Goal: Task Accomplishment & Management: Use online tool/utility

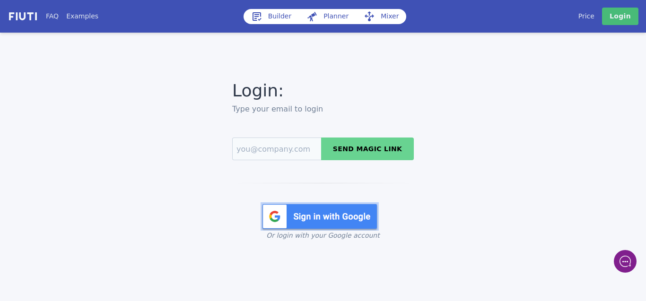
click at [319, 214] on img at bounding box center [320, 216] width 118 height 28
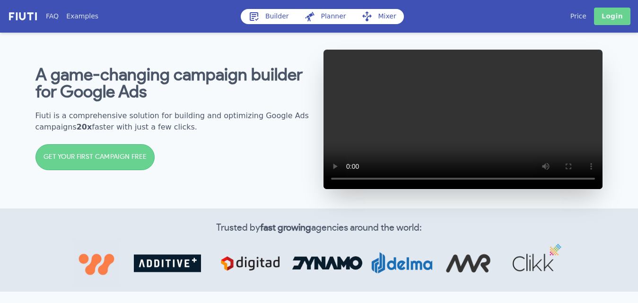
click at [606, 16] on link "Login" at bounding box center [612, 16] width 36 height 17
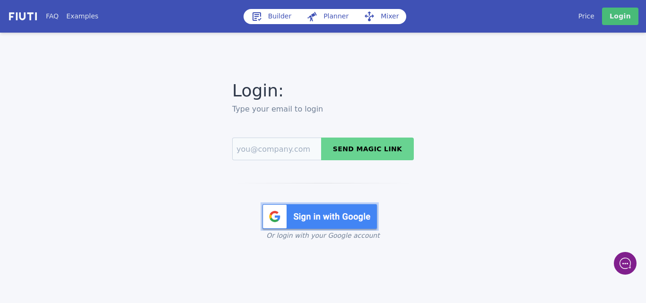
click at [336, 221] on img at bounding box center [320, 216] width 118 height 28
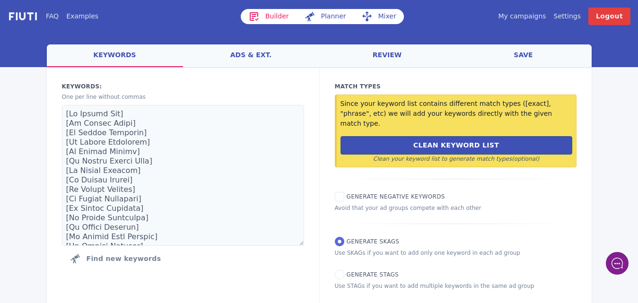
click at [381, 18] on link "Mixer" at bounding box center [379, 16] width 50 height 15
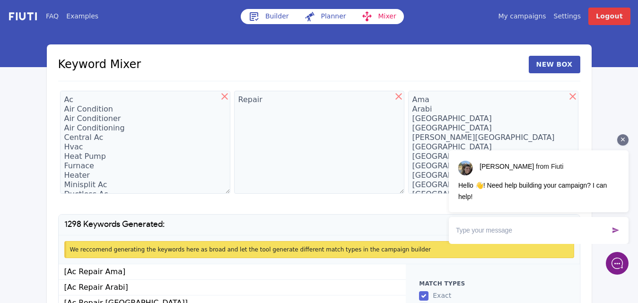
click at [626, 145] on div "[PERSON_NAME] from Fiuti Hello 👋! Need help building your campaign? I can help!…" at bounding box center [539, 189] width 180 height 110
click at [272, 103] on textarea "Repair" at bounding box center [319, 142] width 170 height 103
drag, startPoint x: 225, startPoint y: 113, endPoint x: 277, endPoint y: 104, distance: 52.9
click at [277, 104] on textarea "Repair Service Installation" at bounding box center [319, 142] width 170 height 103
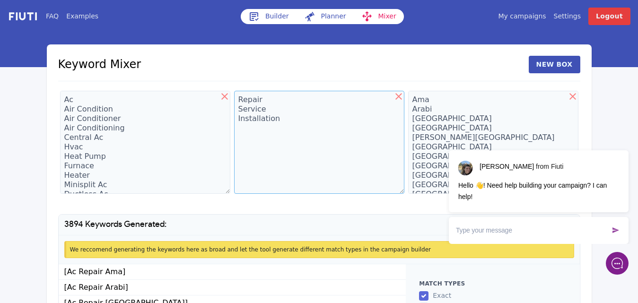
click at [282, 121] on textarea "Repair Service Installation" at bounding box center [319, 142] width 170 height 103
click at [242, 151] on textarea "Repair Service Installation Repair In Installers" at bounding box center [319, 142] width 170 height 103
type textarea "Repair Service Installation Repair In Installers Companies In Contractors In"
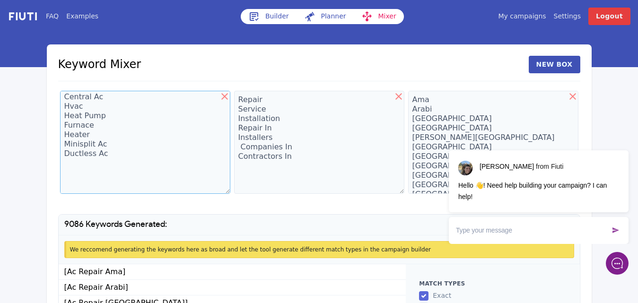
click at [71, 166] on textarea "Ac Air Condition Air Conditioner Air Conditioning Central Ac Hvac Heat Pump Fur…" at bounding box center [145, 142] width 170 height 103
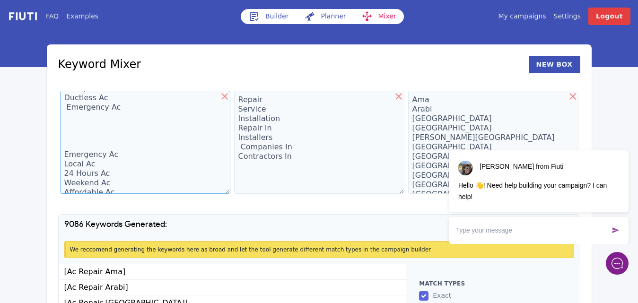
scroll to position [95, 0]
type textarea "Ac Air Condition Air Conditioner Air Conditioning Central Ac Hvac Heat Pump Fur…"
click at [623, 141] on icon at bounding box center [623, 140] width 4 height 4
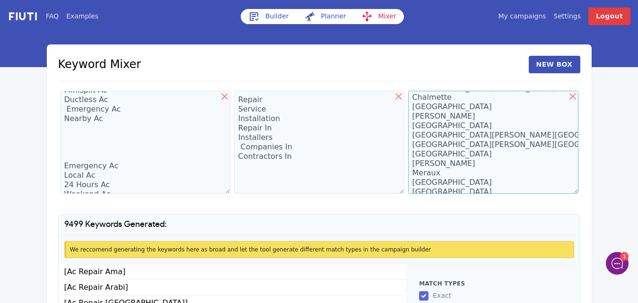
scroll to position [212, 0]
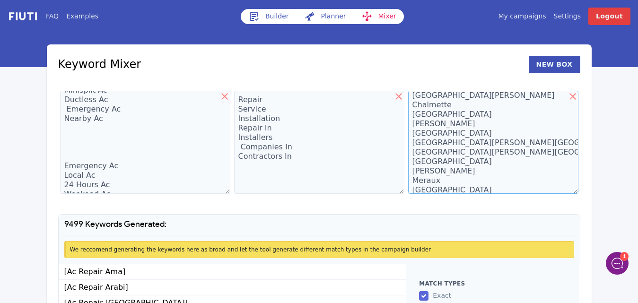
click at [438, 117] on textarea "Ama Arabi [GEOGRAPHIC_DATA] [GEOGRAPHIC_DATA] [PERSON_NAME][GEOGRAPHIC_DATA] [G…" at bounding box center [493, 142] width 170 height 103
click at [444, 128] on textarea "Ama Arabi [GEOGRAPHIC_DATA] [GEOGRAPHIC_DATA] [PERSON_NAME][GEOGRAPHIC_DATA] [G…" at bounding box center [493, 142] width 170 height 103
paste textarea
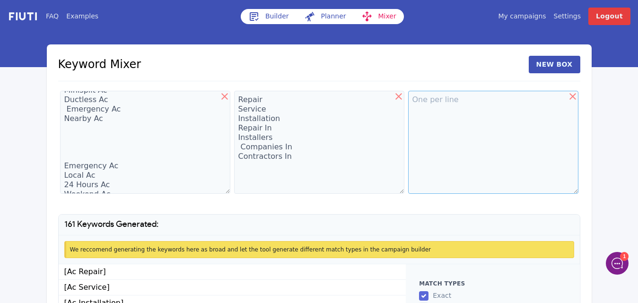
scroll to position [0, 0]
click at [429, 106] on textarea at bounding box center [493, 142] width 170 height 103
click at [443, 133] on textarea at bounding box center [493, 142] width 170 height 103
paste textarea "[GEOGRAPHIC_DATA] [GEOGRAPHIC_DATA] [GEOGRAPHIC_DATA][PERSON_NAME] [GEOGRAPHIC_…"
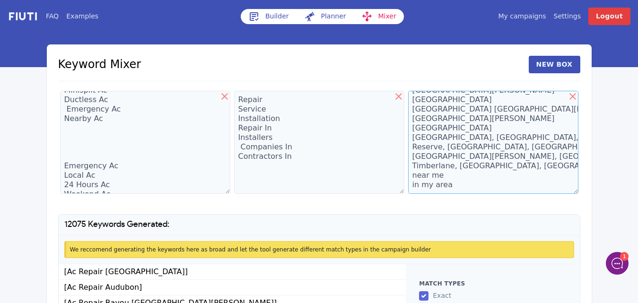
scroll to position [882, 0]
click at [441, 116] on textarea "[GEOGRAPHIC_DATA] [GEOGRAPHIC_DATA] [GEOGRAPHIC_DATA][PERSON_NAME] [GEOGRAPHIC_…" at bounding box center [493, 142] width 170 height 103
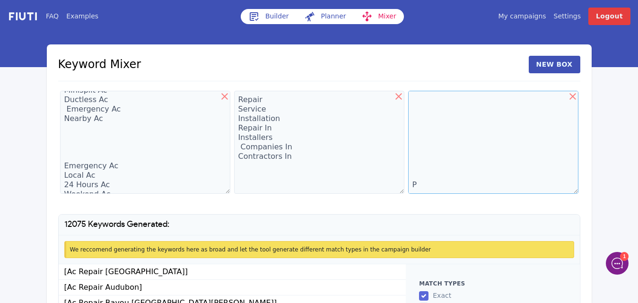
type textarea "[GEOGRAPHIC_DATA] [GEOGRAPHIC_DATA] [GEOGRAPHIC_DATA][PERSON_NAME] [GEOGRAPHIC_…"
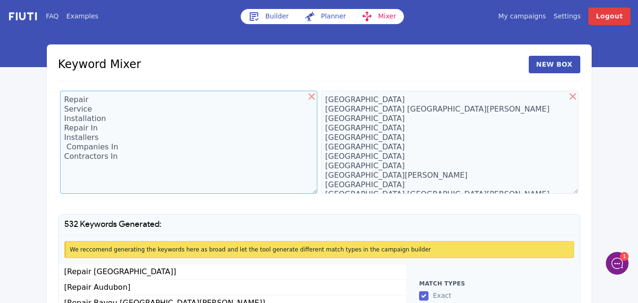
click at [114, 175] on textarea "Repair Service Installation Repair In Installers Companies In Contractors In" at bounding box center [188, 142] width 257 height 103
click at [141, 144] on textarea "Repair Service Installation Repair In Installers Companies In Contractors In" at bounding box center [188, 142] width 257 height 103
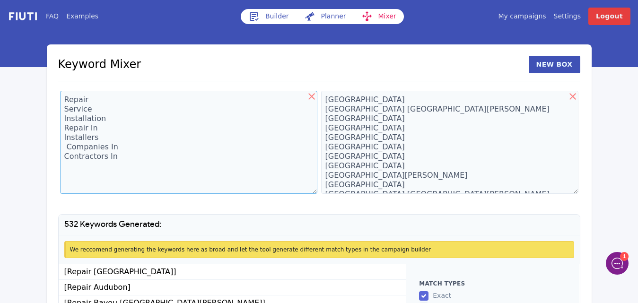
click at [154, 112] on textarea "Repair Service Installation Repair In Installers Companies In Contractors In" at bounding box center [188, 142] width 257 height 103
click at [398, 142] on textarea "Algiers Audubon Bayou St. John Bywater Central Business District Central City D…" at bounding box center [449, 142] width 257 height 103
click at [313, 97] on icon at bounding box center [311, 96] width 11 height 11
type textarea "Algiers Audubon Bayou St. John Bywater Central Business District Central City D…"
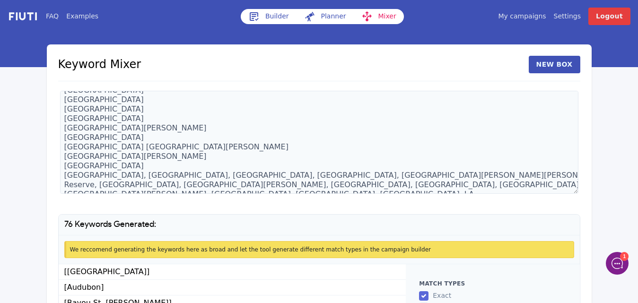
scroll to position [95, 0]
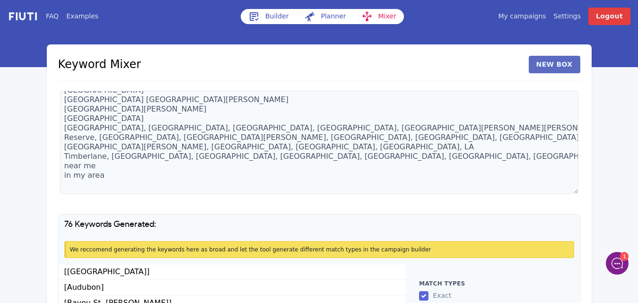
click at [557, 64] on button "New Box" at bounding box center [555, 64] width 52 height 17
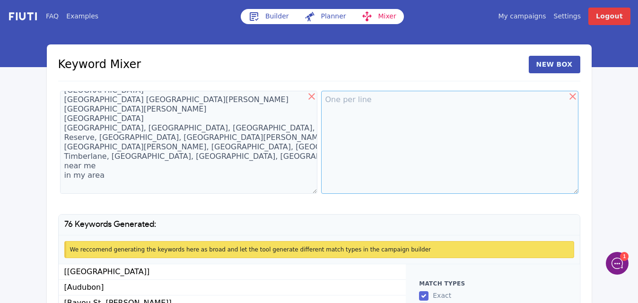
click at [345, 103] on textarea at bounding box center [449, 142] width 257 height 103
click at [545, 65] on button "New Box" at bounding box center [555, 64] width 52 height 17
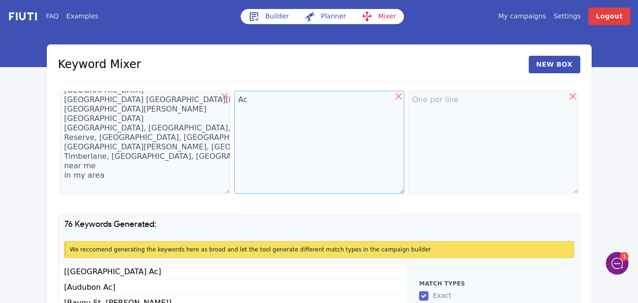
click at [262, 105] on textarea "Ac" at bounding box center [319, 142] width 170 height 103
type textarea "Ac Air Conditioner Air Conditioning"
click at [445, 109] on textarea at bounding box center [493, 142] width 170 height 103
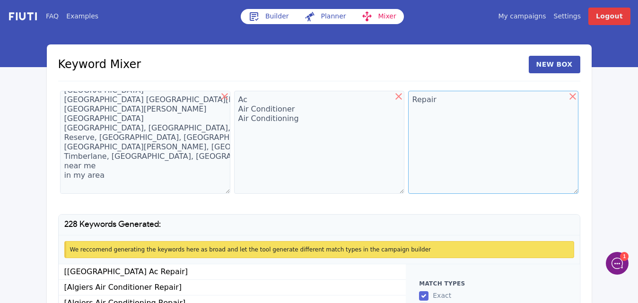
type textarea "Repair"
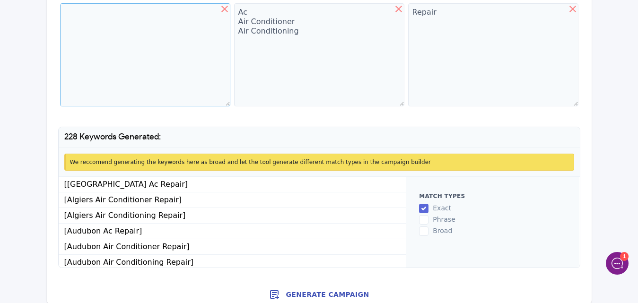
scroll to position [96, 0]
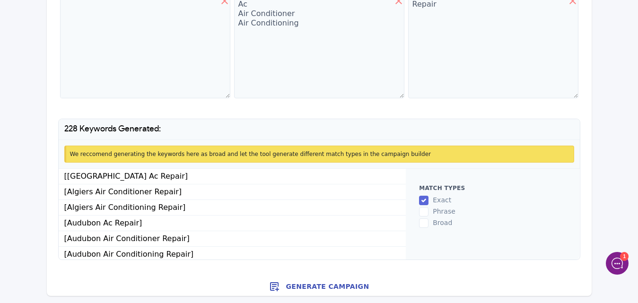
click at [321, 287] on button "Generate Campaign" at bounding box center [319, 286] width 545 height 19
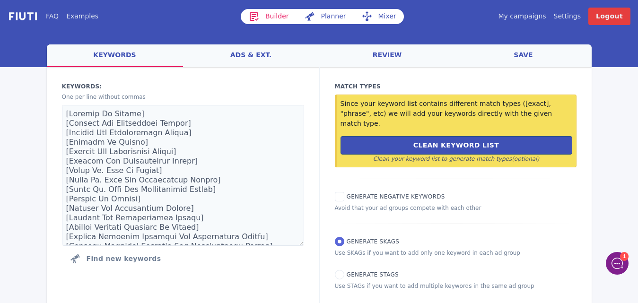
click at [251, 55] on link "ads & ext." at bounding box center [251, 55] width 136 height 23
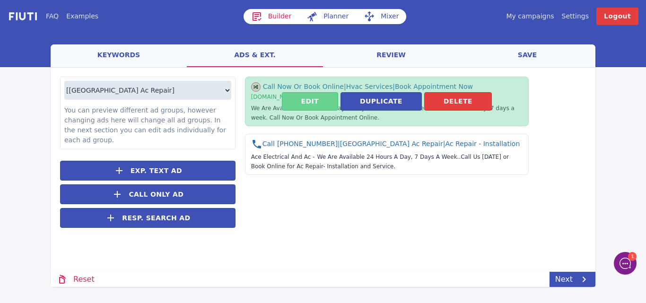
click at [300, 102] on button "Edit" at bounding box center [310, 101] width 56 height 18
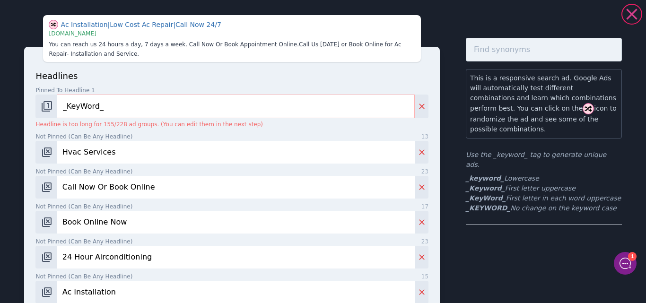
click at [629, 17] on icon at bounding box center [631, 14] width 11 height 11
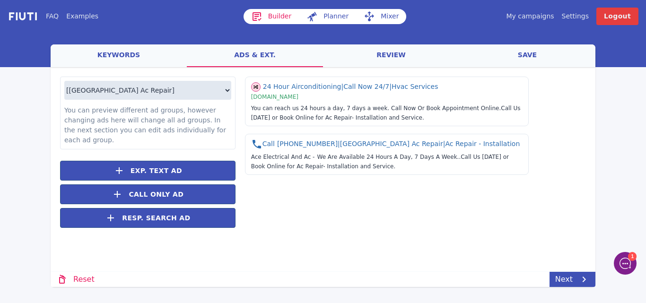
click at [525, 55] on link "save" at bounding box center [527, 55] width 136 height 23
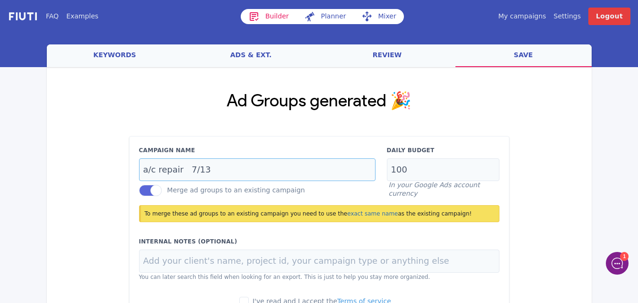
click at [209, 170] on input "a/c repair 7/13" at bounding box center [257, 169] width 236 height 23
click at [199, 169] on input "a/c repair" at bounding box center [257, 169] width 236 height 23
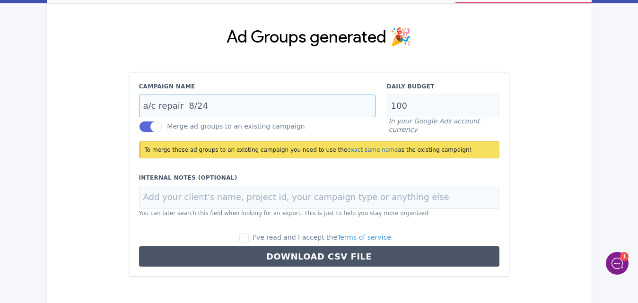
scroll to position [65, 0]
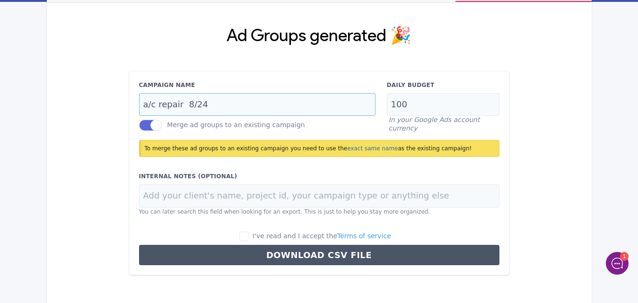
type input "a/c repair 8/24"
click at [249, 236] on input "I've read and I accept the Terms of service" at bounding box center [243, 236] width 9 height 9
checkbox input "true"
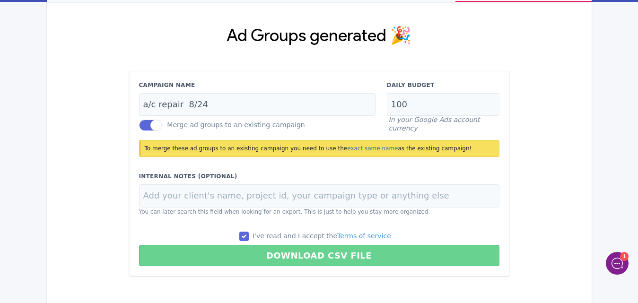
click at [322, 255] on button "Download CSV File" at bounding box center [319, 255] width 360 height 21
